Goal: Navigation & Orientation: Go to known website

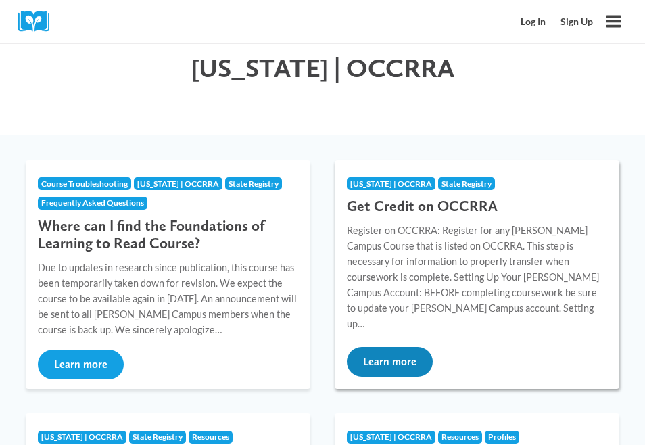
scroll to position [72, 0]
click at [393, 358] on button "Learn more" at bounding box center [390, 362] width 86 height 30
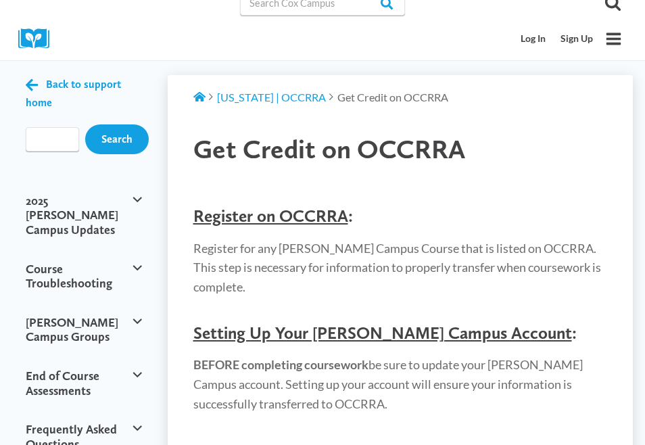
scroll to position [50, 0]
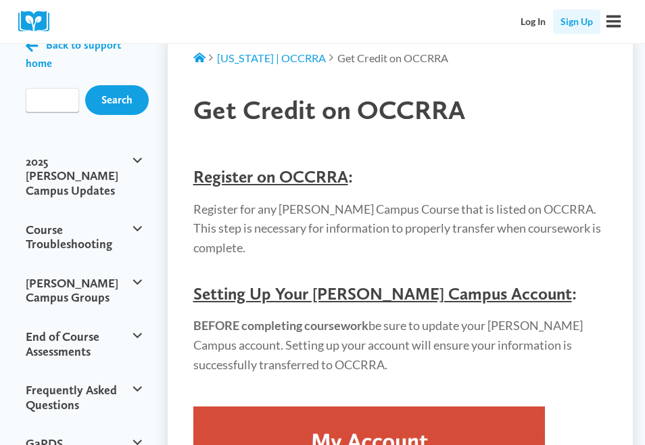
click at [580, 18] on link "Sign Up" at bounding box center [576, 21] width 47 height 25
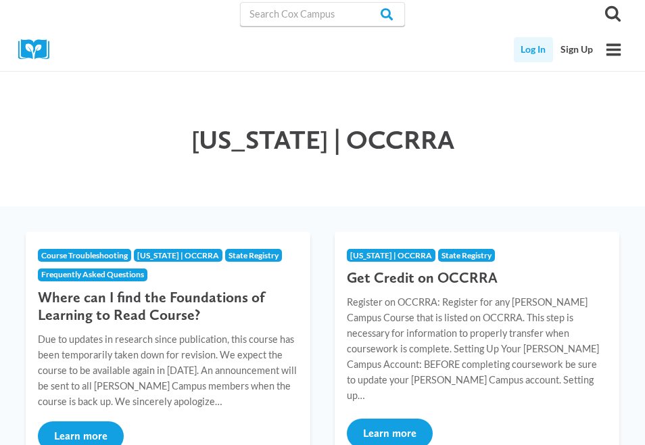
click at [526, 45] on link "Log In" at bounding box center [534, 49] width 40 height 25
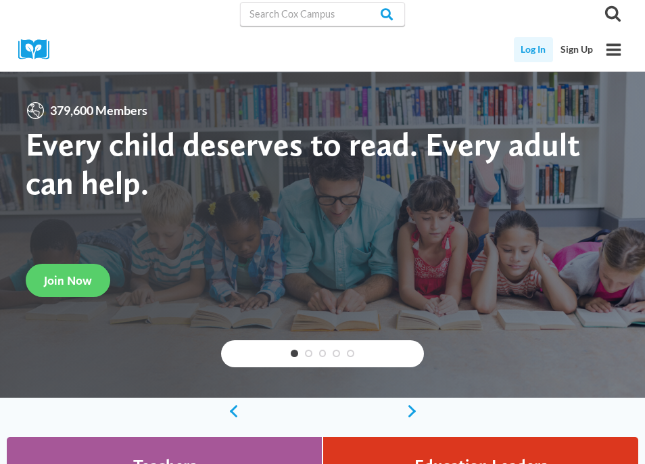
click at [533, 51] on link "Log In" at bounding box center [534, 49] width 40 height 25
